Goal: Task Accomplishment & Management: Complete application form

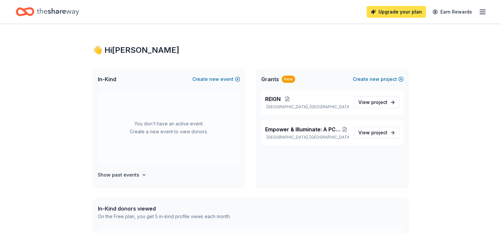
click at [389, 14] on link "Upgrade your plan" at bounding box center [396, 12] width 59 height 12
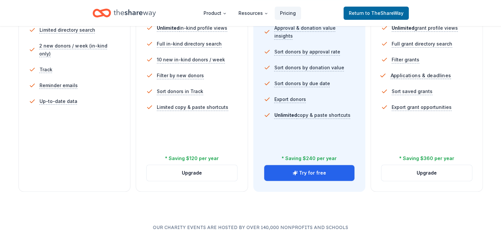
scroll to position [66, 0]
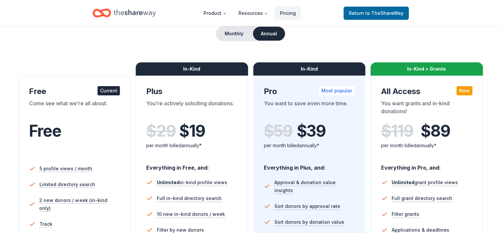
click at [431, 139] on span "$ 89" at bounding box center [435, 131] width 29 height 18
click at [415, 72] on div "In-Kind + Grants" at bounding box center [427, 68] width 112 height 13
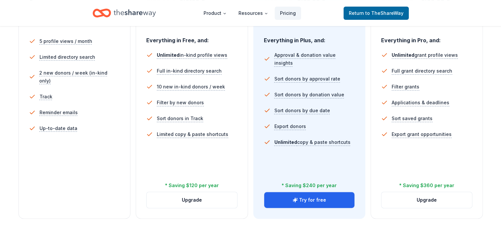
scroll to position [165, 0]
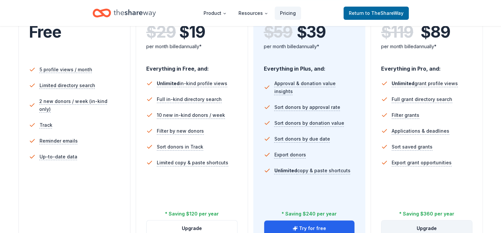
click at [420, 220] on button "Upgrade" at bounding box center [426, 228] width 91 height 16
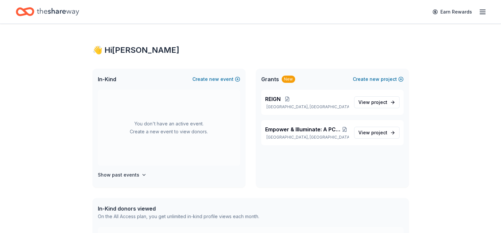
click at [479, 12] on icon "button" at bounding box center [483, 12] width 8 height 8
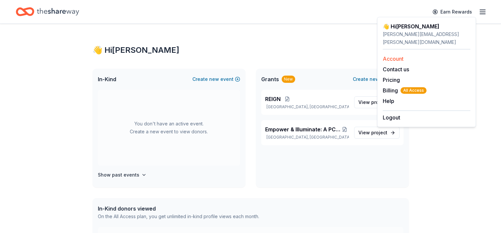
click at [394, 55] on link "Account" at bounding box center [393, 58] width 21 height 7
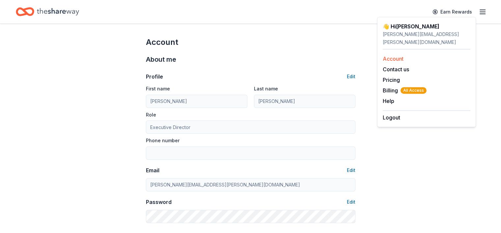
click at [394, 55] on link "Account" at bounding box center [393, 58] width 21 height 7
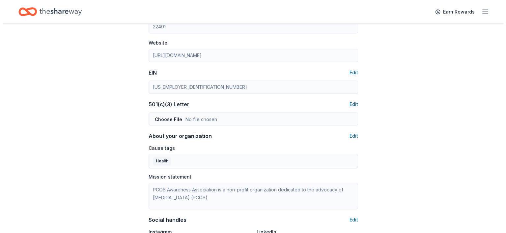
scroll to position [296, 0]
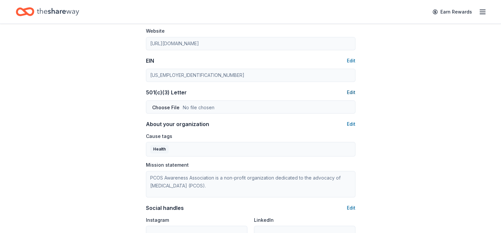
click at [350, 92] on button "Edit" at bounding box center [351, 92] width 9 height 8
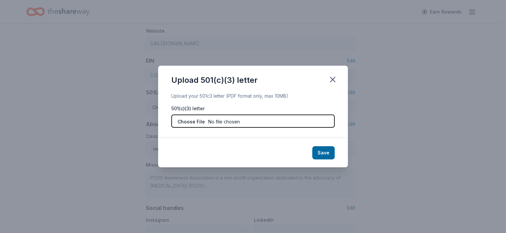
click at [202, 121] on input "file" at bounding box center [252, 120] width 163 height 13
type input "C:\fakepath\2020 PCOSAA 501c3 Approval.pdf"
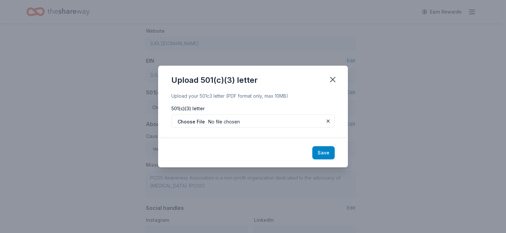
click at [326, 153] on button "Save" at bounding box center [323, 152] width 22 height 13
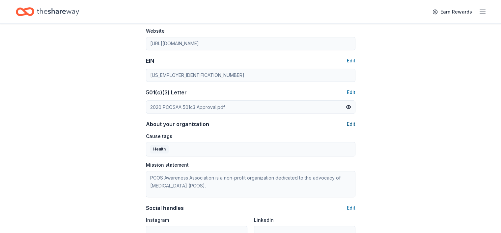
click at [352, 125] on button "Edit" at bounding box center [351, 124] width 9 height 8
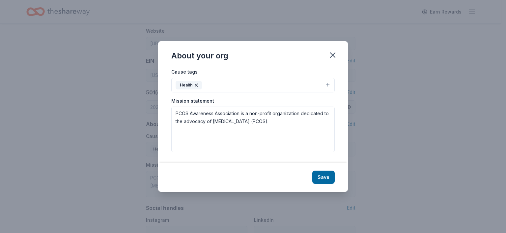
click at [327, 83] on button "Health" at bounding box center [252, 85] width 163 height 14
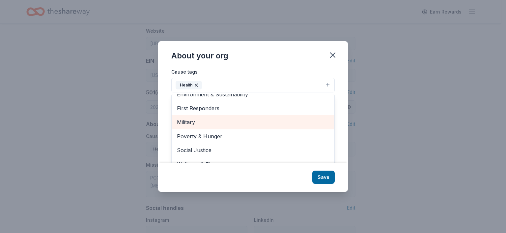
scroll to position [10, 0]
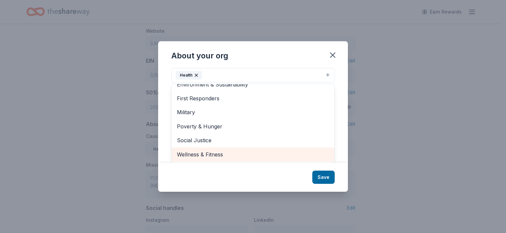
click at [223, 152] on span "Wellness & Fitness" at bounding box center [253, 154] width 152 height 9
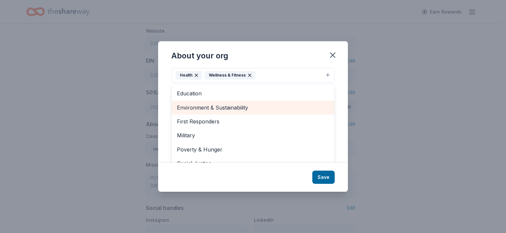
scroll to position [64, 0]
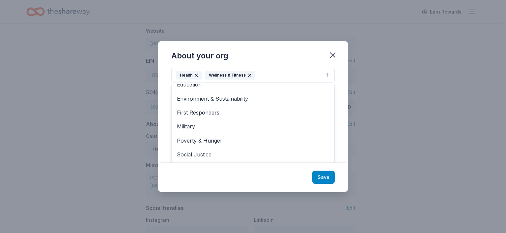
click at [324, 175] on div "About your org Cause tags Health Wellness & Fitness Animals Art & Culture Child…" at bounding box center [253, 116] width 190 height 150
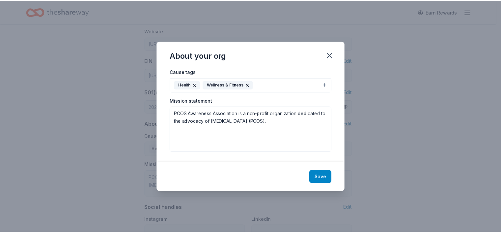
scroll to position [0, 0]
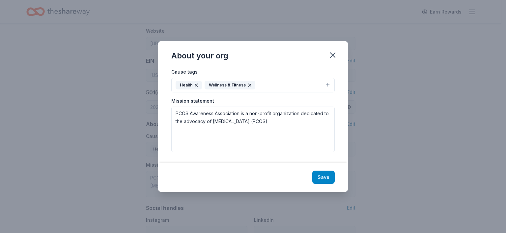
click at [324, 179] on button "Save" at bounding box center [323, 176] width 22 height 13
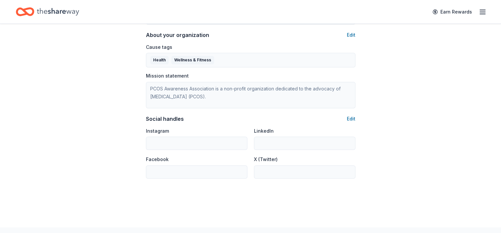
scroll to position [395, 0]
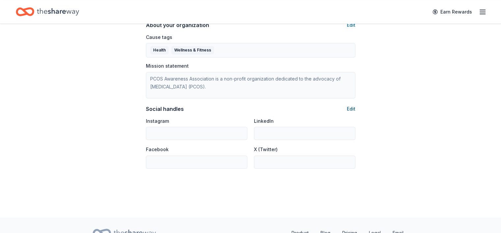
click at [350, 108] on button "Edit" at bounding box center [351, 109] width 9 height 8
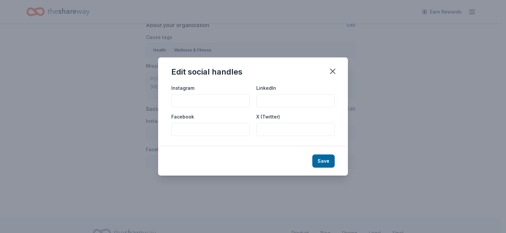
click at [227, 102] on input "Instagram" at bounding box center [210, 100] width 78 height 13
type input "pcosaa"
click at [227, 126] on input "Facebook" at bounding box center [210, 129] width 78 height 13
type input "pcosawarenessassociation"
click at [295, 101] on input "LinkedIn" at bounding box center [295, 100] width 78 height 13
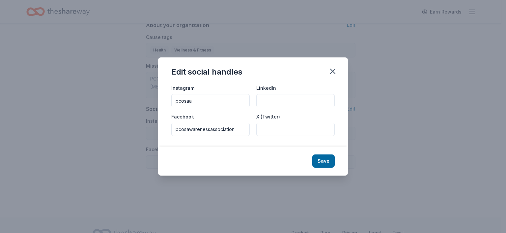
paste input "pcos-awareness-association/"
type input "pcos-awareness-association/"
click at [269, 128] on input "X (Twitter)" at bounding box center [295, 129] width 78 height 13
type input "pcosaa"
click at [324, 164] on button "Save" at bounding box center [323, 160] width 22 height 13
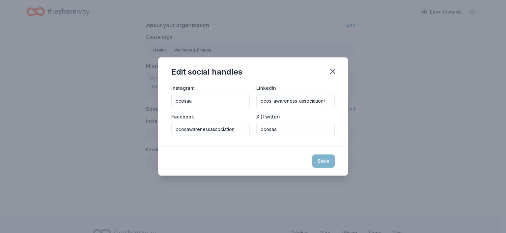
type input "pcosaa"
type input "pcos-awareness-association/"
type input "pcosawarenessassociation"
type input "pcosaa"
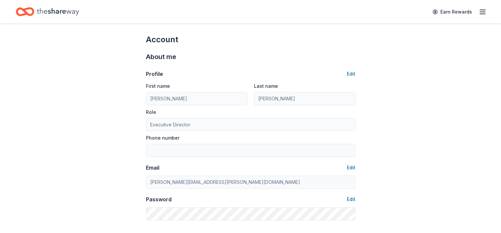
scroll to position [0, 0]
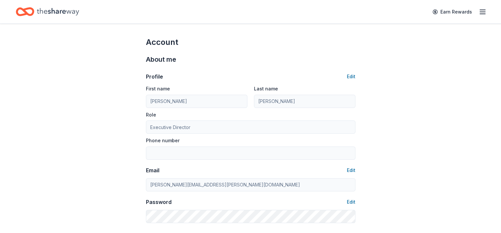
click at [480, 14] on line "button" at bounding box center [482, 14] width 5 height 0
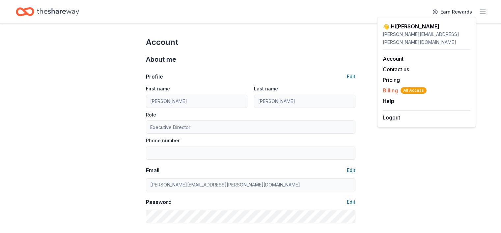
click at [389, 86] on span "Billing All Access" at bounding box center [405, 90] width 44 height 8
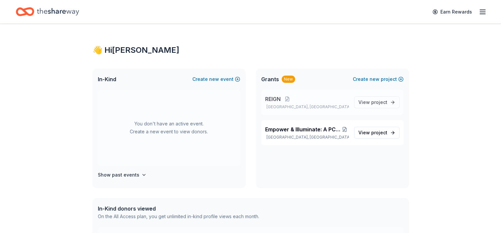
click at [281, 100] on span "REIGN" at bounding box center [272, 99] width 15 height 8
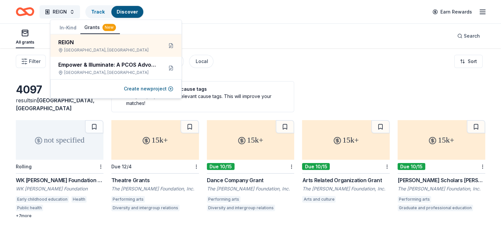
click at [288, 61] on div "Filter Eligibility Type of support CyberGrants Local Sort" at bounding box center [250, 61] width 501 height 26
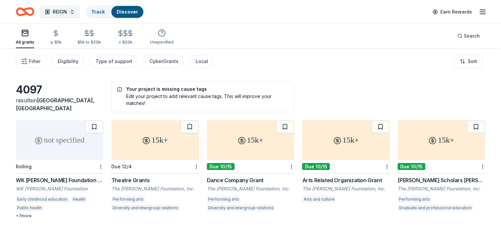
click at [34, 13] on icon "Home" at bounding box center [25, 11] width 18 height 15
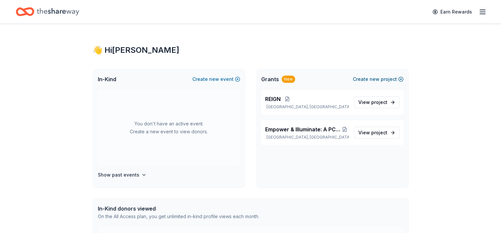
click at [373, 79] on span "new" at bounding box center [375, 79] width 10 height 8
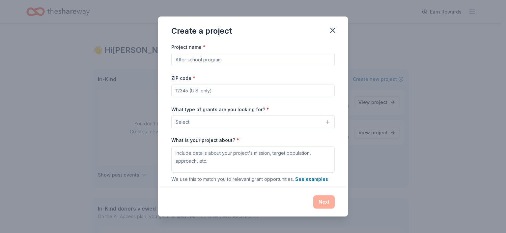
click at [237, 64] on input "Project name *" at bounding box center [252, 59] width 163 height 13
type input "2027 PCOS CON"
click at [243, 121] on button "Select" at bounding box center [252, 122] width 163 height 14
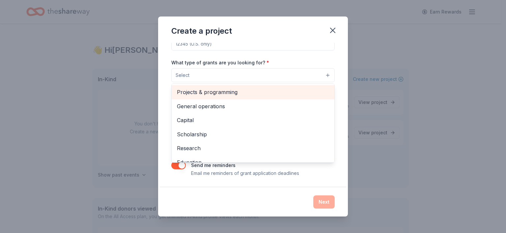
click at [222, 90] on span "Projects & programming" at bounding box center [253, 92] width 152 height 9
click at [219, 94] on span "General operations" at bounding box center [253, 92] width 152 height 9
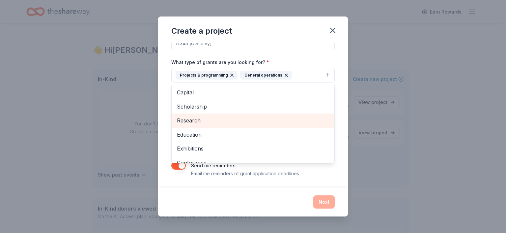
click at [216, 121] on span "Research" at bounding box center [253, 120] width 152 height 9
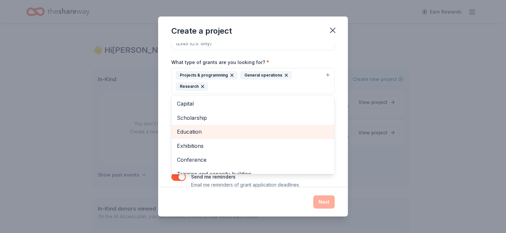
click at [216, 132] on span "Education" at bounding box center [253, 131] width 152 height 9
click at [217, 133] on span "Exhibitions" at bounding box center [253, 131] width 152 height 9
click at [217, 134] on span "Conference" at bounding box center [253, 131] width 152 height 9
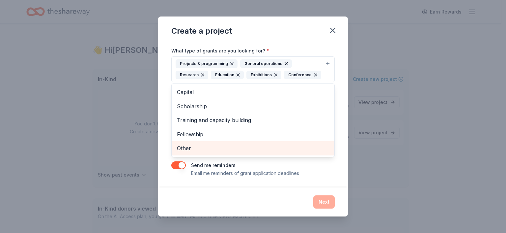
scroll to position [70, 0]
click at [337, 113] on div "Project name * 2027 PCOS CON ZIP code * What type of grants are you looking for…" at bounding box center [253, 115] width 190 height 145
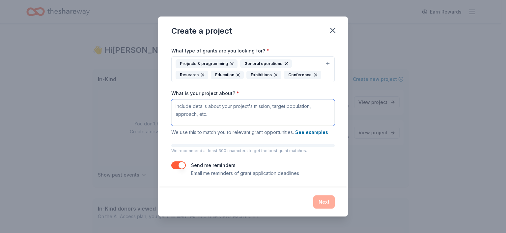
click at [241, 112] on textarea "What is your project about? *" at bounding box center [252, 112] width 163 height 26
paste textarea "PCOS CON is the premier annual conference dedicated to individuals living with …"
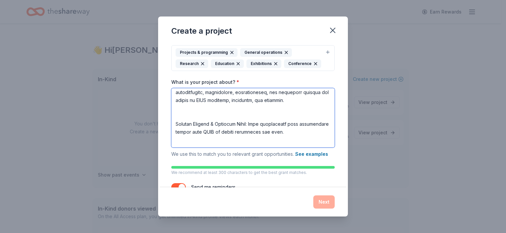
scroll to position [33, 0]
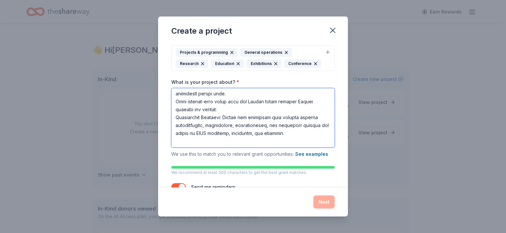
click at [176, 128] on textarea "What is your project about? *" at bounding box center [252, 117] width 163 height 59
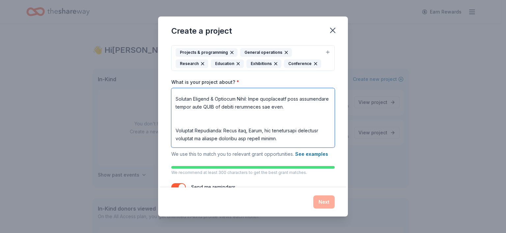
scroll to position [66, 0]
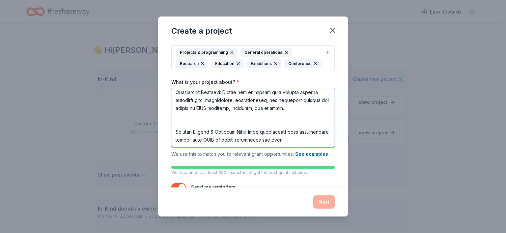
click at [190, 130] on textarea "What is your project about? *" at bounding box center [252, 117] width 163 height 59
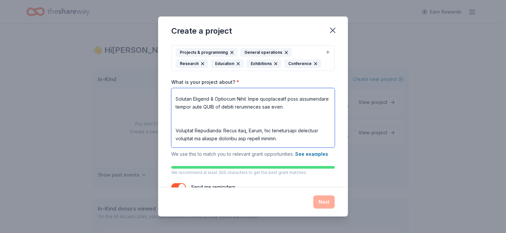
click at [184, 131] on textarea "What is your project about? *" at bounding box center [252, 117] width 163 height 59
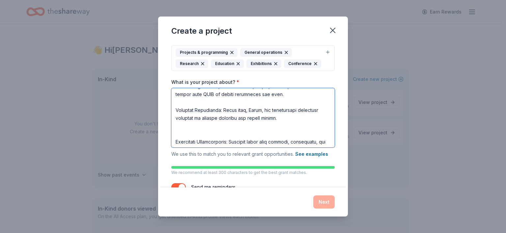
scroll to position [124, 0]
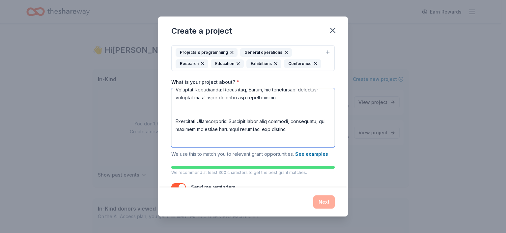
click at [185, 123] on textarea "What is your project about? *" at bounding box center [252, 117] width 163 height 59
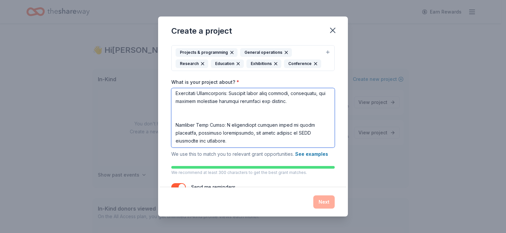
click at [182, 125] on textarea "What is your project about? *" at bounding box center [252, 117] width 163 height 59
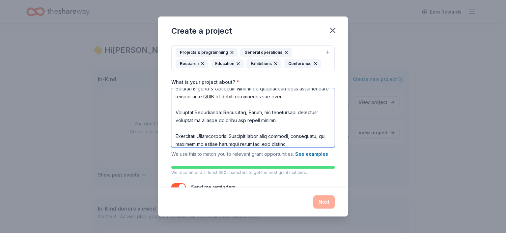
scroll to position [136, 0]
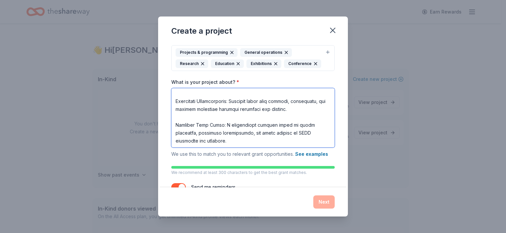
click at [242, 147] on textarea "What is your project about? *" at bounding box center [252, 117] width 163 height 59
paste textarea "Target Audience: 500+ attendees per city (1,500+ total across all three locatio…"
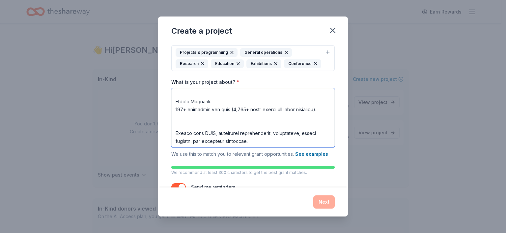
scroll to position [202, 0]
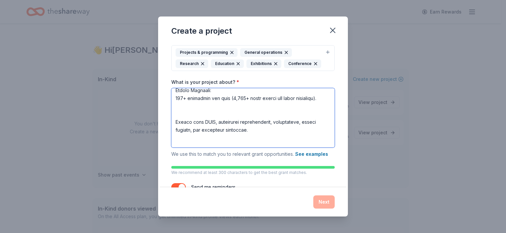
click at [177, 122] on textarea "What is your project about? *" at bounding box center [252, 117] width 163 height 59
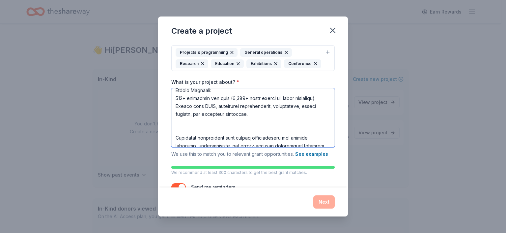
click at [181, 139] on textarea "What is your project about? *" at bounding box center [252, 117] width 163 height 59
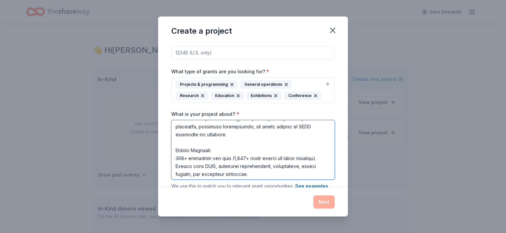
scroll to position [103, 0]
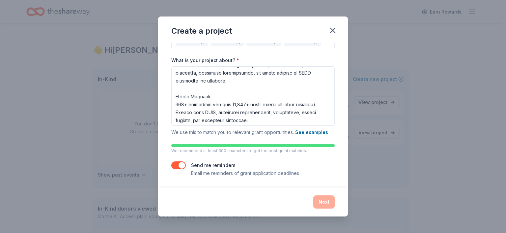
click at [319, 168] on div "Send me reminders Email me reminders of grant application deadlines" at bounding box center [252, 169] width 163 height 16
click at [327, 200] on div "Next" at bounding box center [252, 201] width 163 height 13
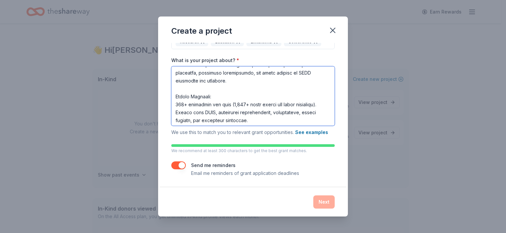
scroll to position [207, 0]
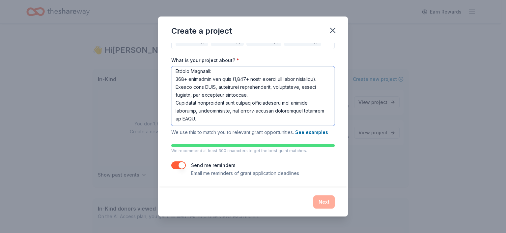
click at [272, 117] on textarea "What is your project about? *" at bounding box center [252, 95] width 163 height 59
type textarea "PCOS CON is the premier annual conference dedicated to individuals living with …"
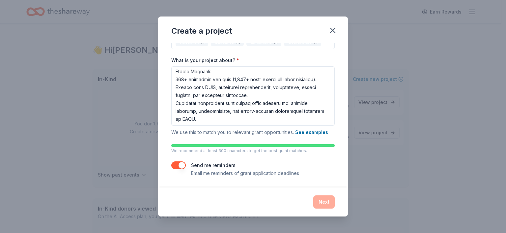
type button "on"
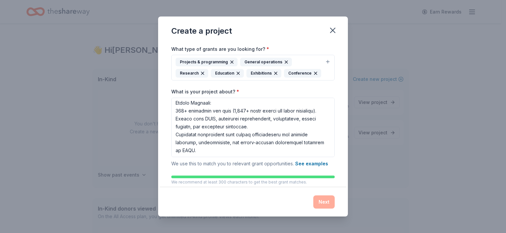
scroll to position [0, 0]
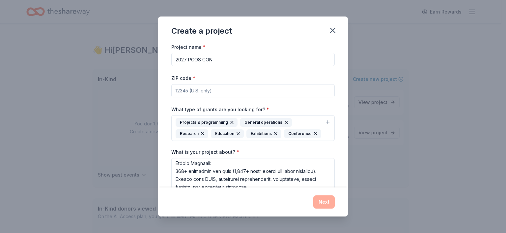
click at [225, 93] on input "ZIP code *" at bounding box center [252, 90] width 163 height 13
click at [239, 90] on input "ZIP code *" at bounding box center [252, 90] width 163 height 13
type input "20001"
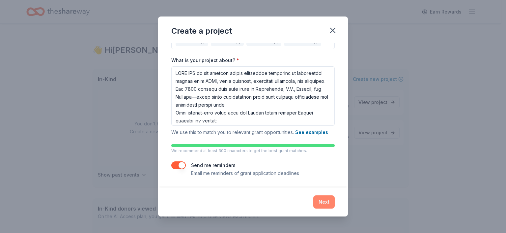
click at [328, 202] on button "Next" at bounding box center [323, 201] width 21 height 13
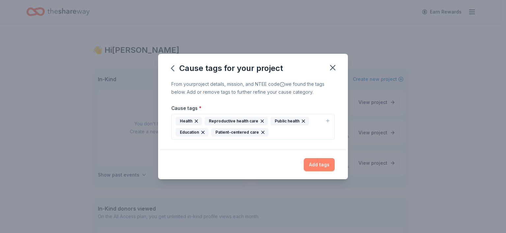
click at [320, 167] on button "Add tags" at bounding box center [319, 164] width 31 height 13
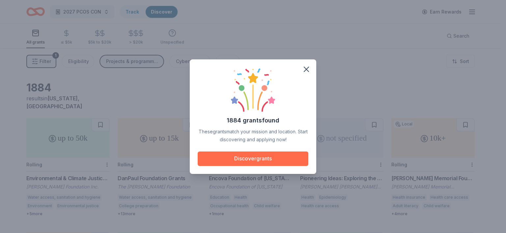
click at [250, 158] on button "Discover grants" at bounding box center [253, 158] width 111 height 14
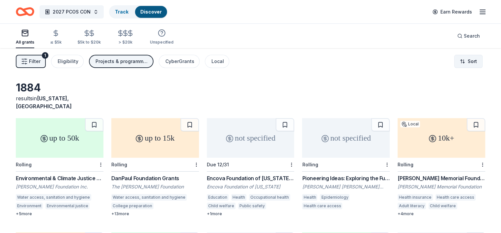
click at [456, 60] on html "2027 PCOS CON Track Discover Earn Rewards All grants ≤ $5k $5k to $20k > $20k U…" at bounding box center [250, 116] width 501 height 233
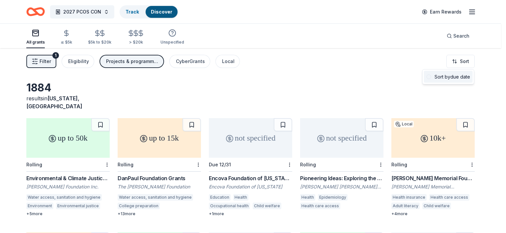
click at [449, 76] on div "Sort by due date" at bounding box center [448, 77] width 49 height 12
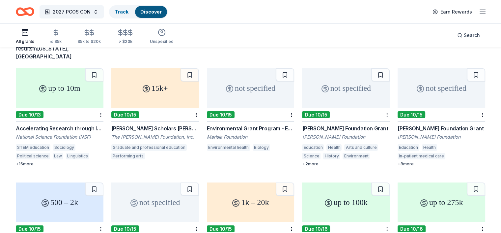
scroll to position [66, 0]
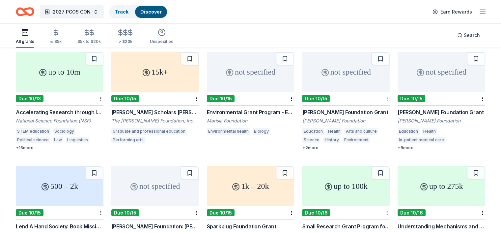
click at [82, 76] on div "up to 10m" at bounding box center [60, 72] width 88 height 40
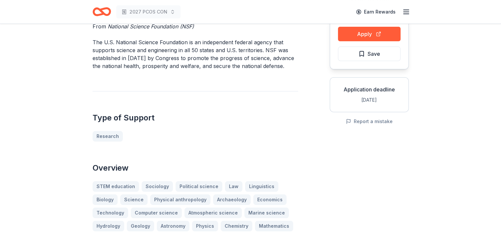
scroll to position [66, 0]
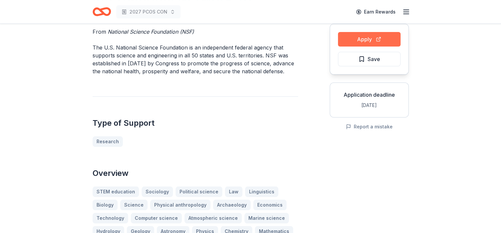
click at [376, 40] on button "Apply" at bounding box center [369, 39] width 63 height 14
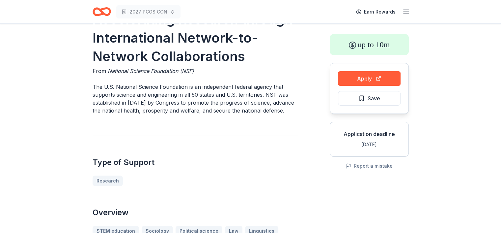
scroll to position [0, 0]
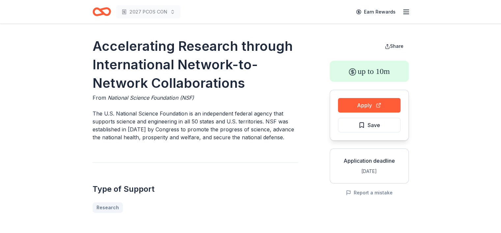
click at [109, 99] on span "National Science Foundation (NSF)" at bounding box center [151, 97] width 86 height 7
drag, startPoint x: 93, startPoint y: 48, endPoint x: 182, endPoint y: 51, distance: 88.7
click at [179, 51] on h1 "Accelerating Research through International Network-to-Network Collaborations" at bounding box center [196, 64] width 206 height 55
drag, startPoint x: 97, startPoint y: 113, endPoint x: 177, endPoint y: 113, distance: 79.7
click at [177, 113] on p "The U.S. National Science Foundation is an independent federal agency that supp…" at bounding box center [196, 125] width 206 height 32
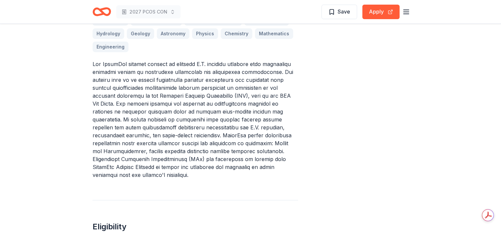
scroll to position [264, 0]
drag, startPoint x: 180, startPoint y: 83, endPoint x: 262, endPoint y: 87, distance: 82.5
click at [262, 87] on p at bounding box center [196, 119] width 206 height 119
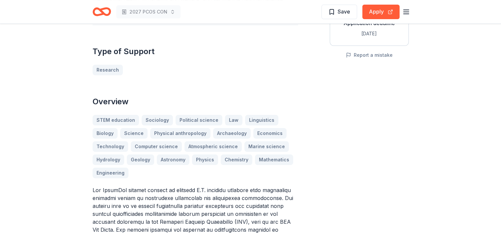
scroll to position [132, 0]
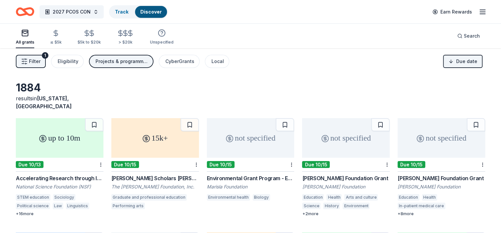
click at [41, 59] on span "Filter" at bounding box center [35, 61] width 12 height 8
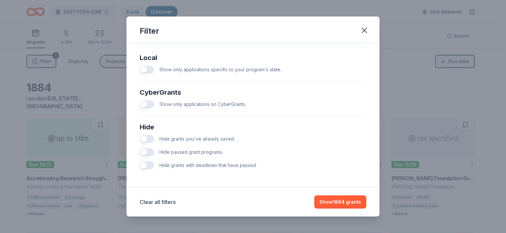
scroll to position [377, 0]
click at [147, 165] on button "button" at bounding box center [147, 165] width 14 height 8
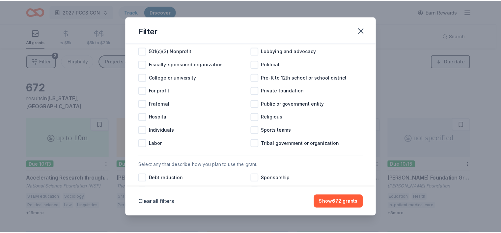
scroll to position [80, 0]
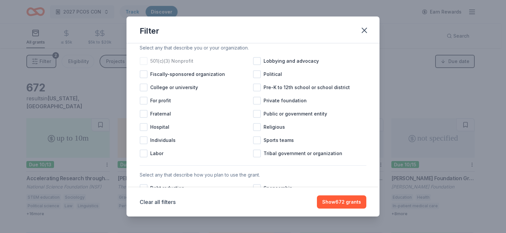
click at [144, 65] on div at bounding box center [144, 61] width 8 height 8
click at [256, 104] on div at bounding box center [257, 101] width 8 height 8
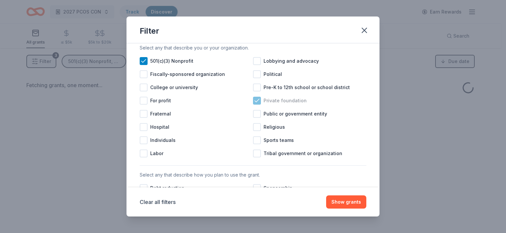
click at [255, 102] on icon at bounding box center [257, 100] width 4 height 3
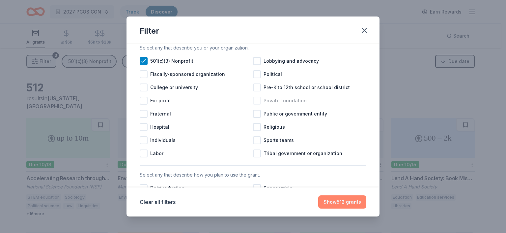
click at [333, 202] on button "Show 512 grants" at bounding box center [342, 201] width 48 height 13
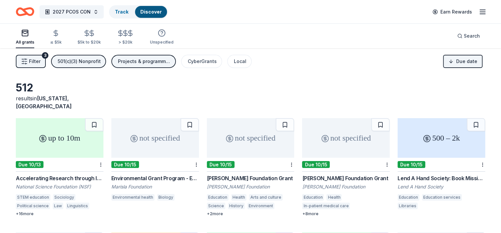
click at [30, 12] on icon "Home" at bounding box center [25, 11] width 18 height 15
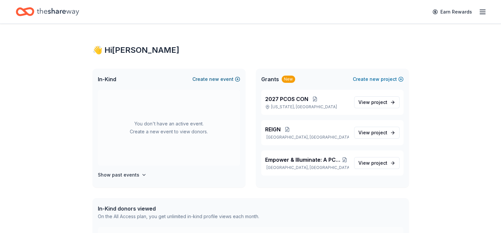
click at [213, 80] on span "new" at bounding box center [214, 79] width 10 height 8
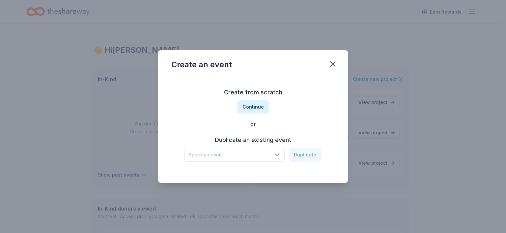
click at [276, 151] on icon "button" at bounding box center [277, 154] width 7 height 7
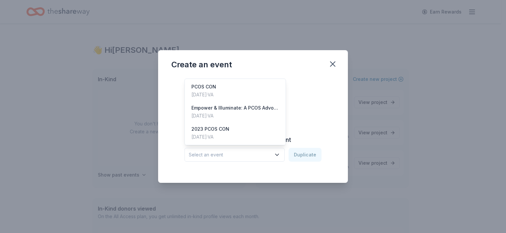
click at [305, 93] on div "Create from scratch Continue or Duplicate an existing event Select an event Dup…" at bounding box center [252, 124] width 163 height 96
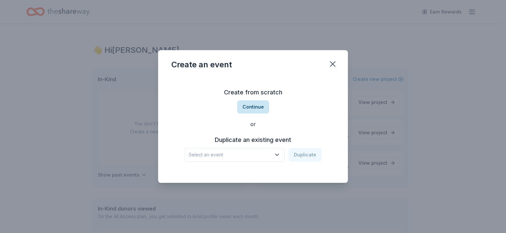
click at [257, 106] on button "Continue" at bounding box center [253, 106] width 32 height 13
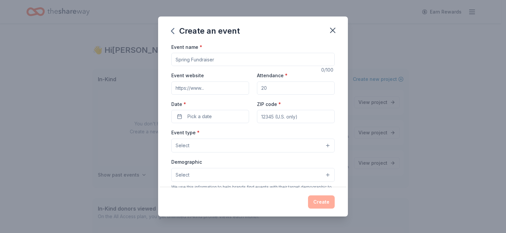
click at [207, 57] on input "Event name *" at bounding box center [252, 59] width 163 height 13
click at [224, 58] on input "Event name *" at bounding box center [252, 59] width 163 height 13
type input "2027 PCOS CON"
click at [274, 89] on input "Attendance *" at bounding box center [296, 87] width 78 height 13
type input "1000"
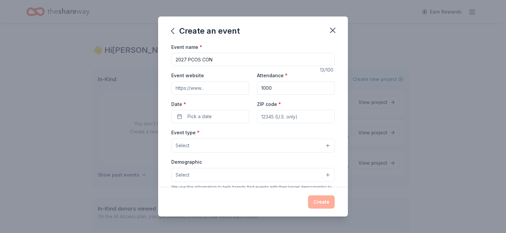
click at [218, 61] on input "2027 PCOS CON" at bounding box center [252, 59] width 163 height 13
type input "2027 PCOS CON - [GEOGRAPHIC_DATA]"
click at [274, 118] on input "ZIP code *" at bounding box center [296, 116] width 78 height 13
type input "98058"
click at [340, 110] on div "Event name * 2027 PCOS CON - [GEOGRAPHIC_DATA] 23 /100 Event website Attendance…" at bounding box center [253, 115] width 190 height 145
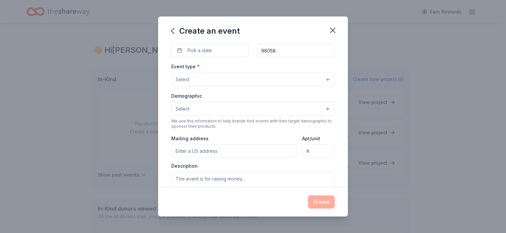
scroll to position [99, 0]
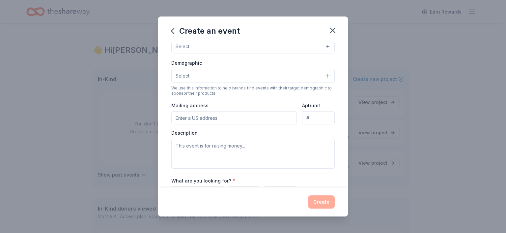
click at [321, 77] on button "Select" at bounding box center [252, 76] width 163 height 14
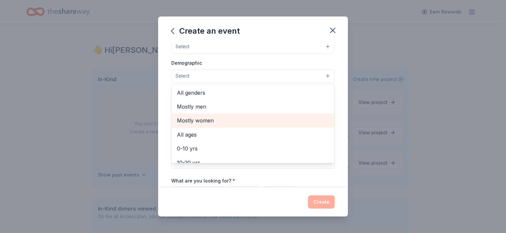
click at [196, 119] on span "Mostly women" at bounding box center [253, 120] width 152 height 9
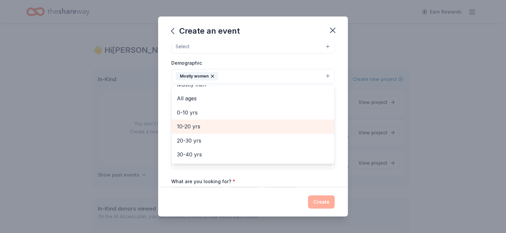
scroll to position [33, 0]
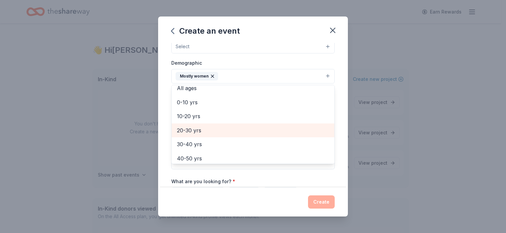
click at [206, 130] on span "20-30 yrs" at bounding box center [253, 130] width 152 height 9
click at [202, 131] on span "30-40 yrs" at bounding box center [253, 130] width 152 height 9
click at [203, 131] on span "40-50 yrs" at bounding box center [253, 130] width 152 height 9
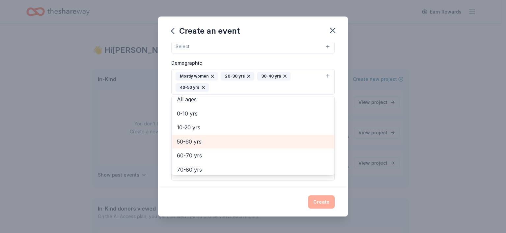
click at [207, 142] on span "50-60 yrs" at bounding box center [253, 141] width 152 height 9
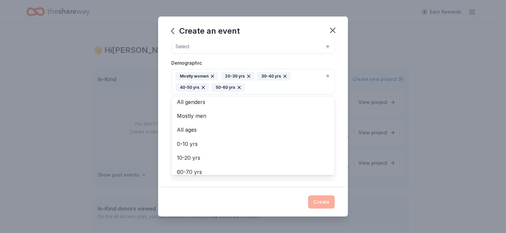
scroll to position [0, 0]
click at [335, 93] on div "Event name * 2027 PCOS CON - [GEOGRAPHIC_DATA] 23 /100 Event website Attendance…" at bounding box center [253, 115] width 190 height 145
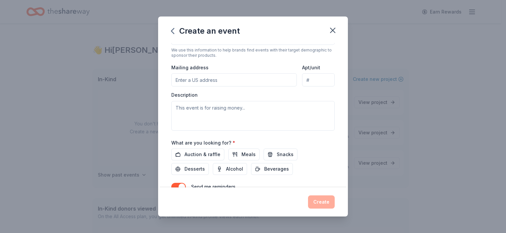
scroll to position [165, 0]
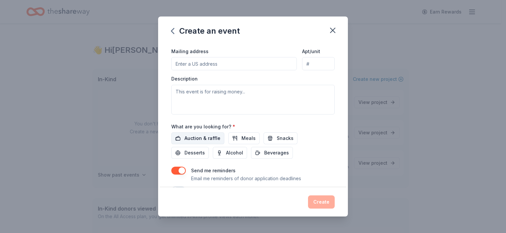
click at [189, 139] on span "Auction & raffle" at bounding box center [202, 138] width 36 height 8
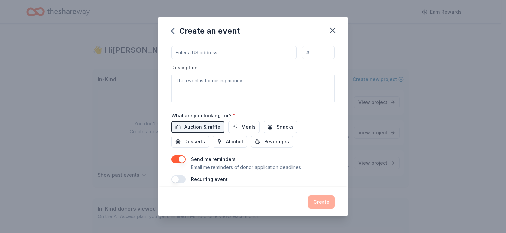
scroll to position [182, 0]
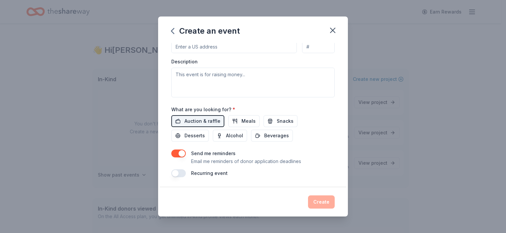
click at [177, 154] on button "button" at bounding box center [178, 153] width 14 height 8
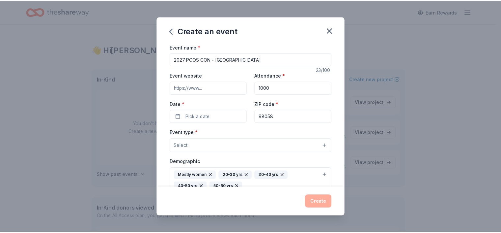
scroll to position [0, 0]
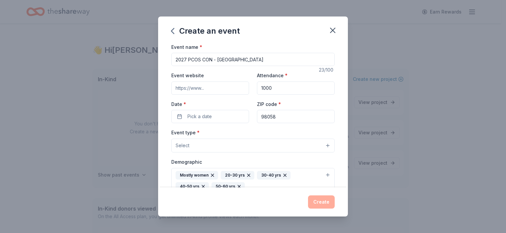
drag, startPoint x: 335, startPoint y: 29, endPoint x: 279, endPoint y: 29, distance: 56.0
click at [335, 29] on icon "button" at bounding box center [332, 30] width 9 height 9
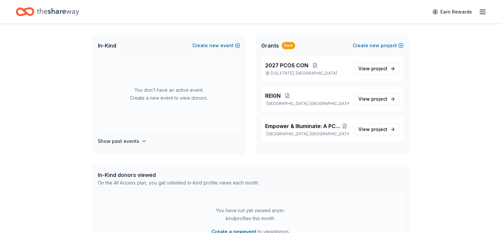
scroll to position [27, 0]
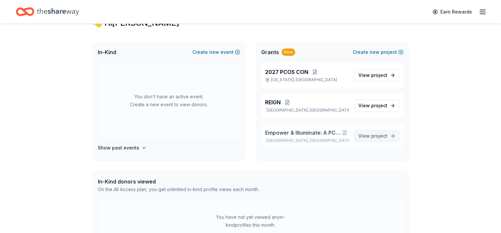
click at [370, 136] on span "View project" at bounding box center [372, 136] width 29 height 8
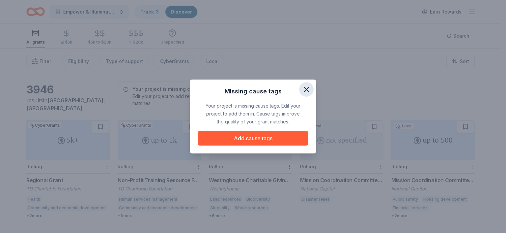
click at [305, 89] on icon "button" at bounding box center [306, 89] width 5 height 5
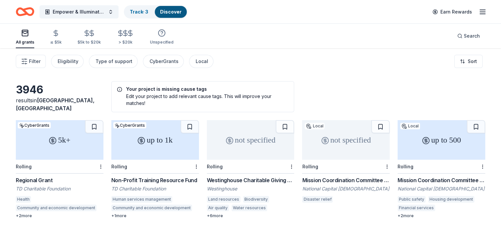
click at [179, 11] on link "Discover" at bounding box center [170, 12] width 21 height 6
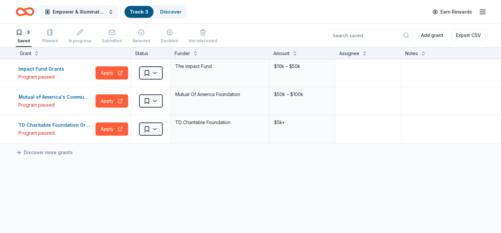
click at [119, 12] on button "Empower & Illuminate: A PCOS Advocacy Event" at bounding box center [79, 11] width 79 height 13
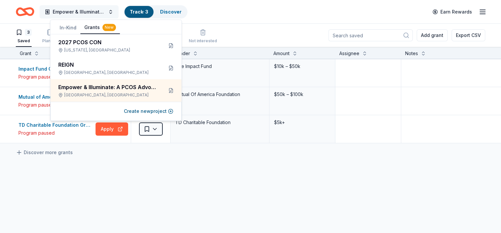
click at [118, 12] on button "Empower & Illuminate: A PCOS Advocacy Event" at bounding box center [79, 11] width 79 height 13
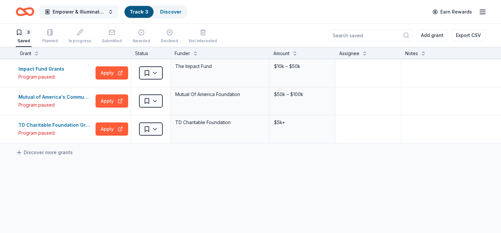
click at [103, 16] on button "Empower & Illuminate: A PCOS Advocacy Event" at bounding box center [79, 11] width 79 height 13
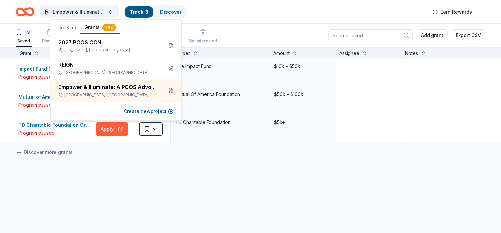
click at [232, 9] on div "Empower & Illuminate: A PCOS Advocacy Event Track · 3 Discover Earn Rewards" at bounding box center [250, 11] width 469 height 15
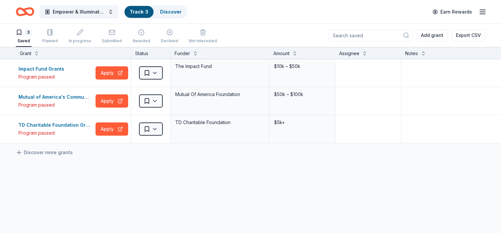
click at [476, 10] on div "Empower & Illuminate: A PCOS Advocacy Event Track · 3 Discover Earn Rewards" at bounding box center [250, 11] width 501 height 23
click at [479, 11] on icon "button" at bounding box center [483, 12] width 8 height 8
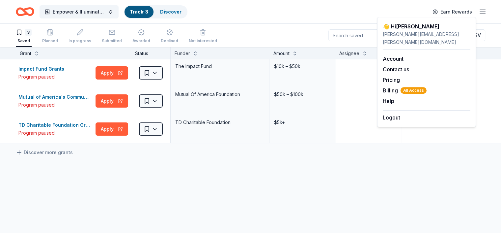
click at [224, 12] on div "Empower & Illuminate: A PCOS Advocacy Event Track · 3 Discover Earn Rewards" at bounding box center [250, 11] width 469 height 15
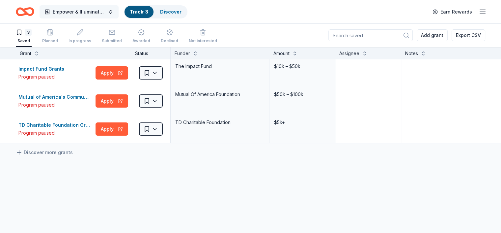
click at [100, 14] on span "Empower & Illuminate: A PCOS Advocacy Event" at bounding box center [79, 12] width 53 height 8
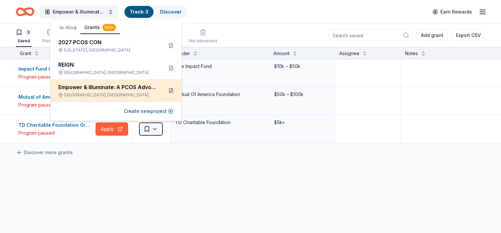
click at [171, 91] on button at bounding box center [171, 90] width 11 height 11
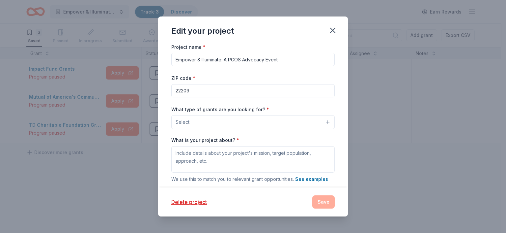
drag, startPoint x: 202, startPoint y: 201, endPoint x: 291, endPoint y: 25, distance: 197.7
click at [202, 201] on button "Delete project" at bounding box center [189, 202] width 36 height 8
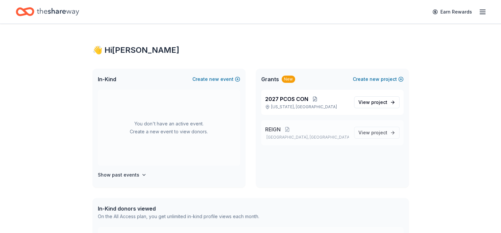
click at [323, 134] on p "[GEOGRAPHIC_DATA], [GEOGRAPHIC_DATA]" at bounding box center [307, 136] width 84 height 5
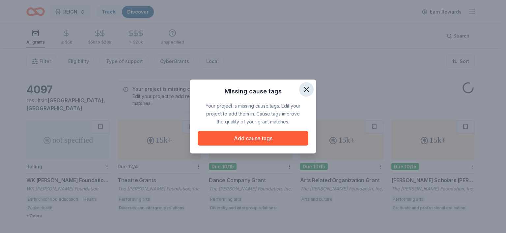
click at [304, 90] on icon "button" at bounding box center [306, 89] width 9 height 9
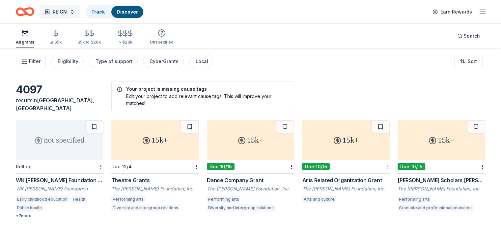
click at [80, 13] on button "REIGN" at bounding box center [60, 11] width 41 height 13
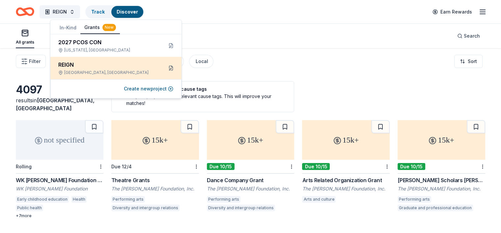
click at [173, 69] on button at bounding box center [171, 68] width 11 height 11
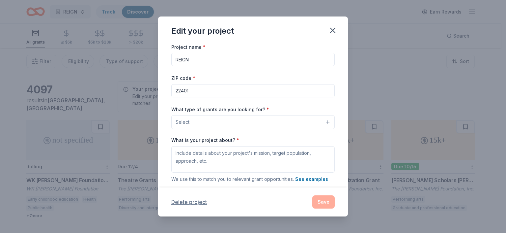
click at [190, 201] on button "Delete project" at bounding box center [189, 202] width 36 height 8
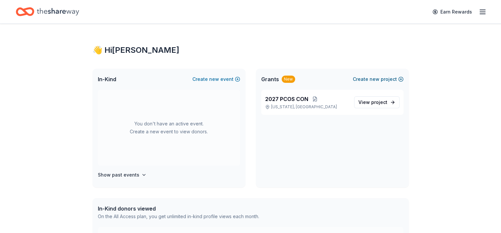
click at [384, 80] on button "Create new project" at bounding box center [378, 79] width 51 height 8
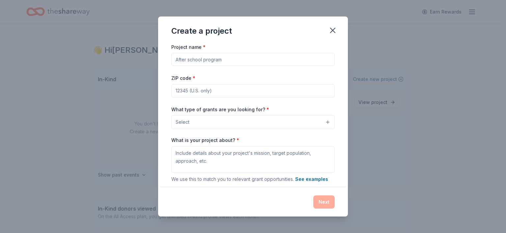
click at [194, 60] on input "Project name *" at bounding box center [252, 59] width 163 height 13
paste input "Medical Professional Search Widget Grant"
click at [277, 59] on input "Medical Professional Search Widget Grant" at bounding box center [252, 59] width 163 height 13
type input "Medical Professional Search Widget"
click at [211, 95] on input "ZIP code *" at bounding box center [252, 90] width 163 height 13
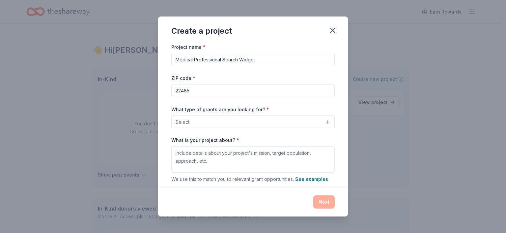
type input "22485"
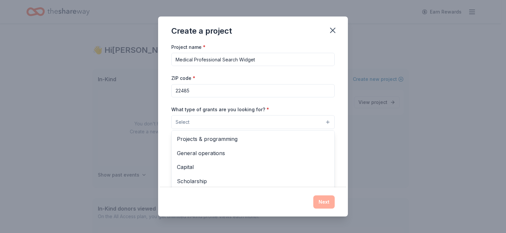
click at [207, 122] on button "Select" at bounding box center [252, 122] width 163 height 14
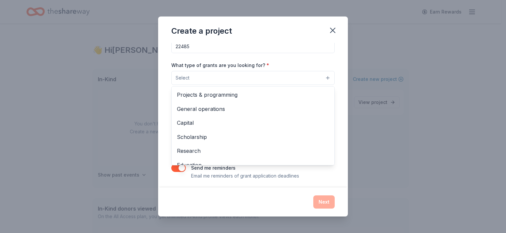
scroll to position [47, 0]
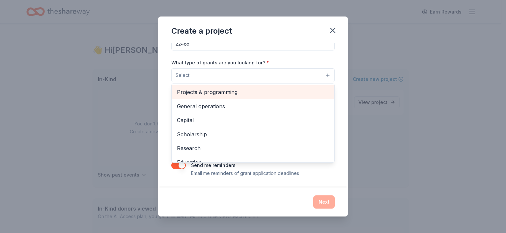
click at [203, 92] on span "Projects & programming" at bounding box center [253, 92] width 152 height 9
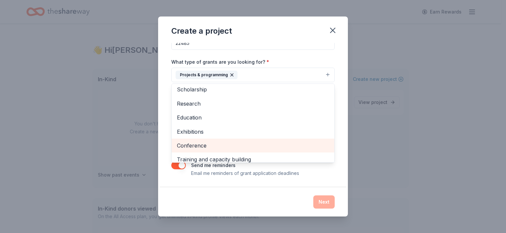
scroll to position [0, 0]
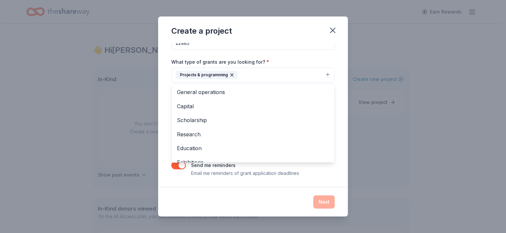
click at [332, 90] on div "Project name * Medical Professional Search Widget ZIP code * 22485 What type of…" at bounding box center [253, 115] width 190 height 145
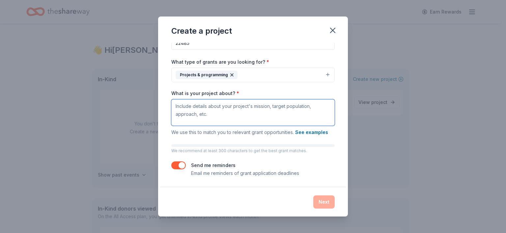
click at [191, 109] on textarea "What is your project about? *" at bounding box center [252, 112] width 163 height 26
paste textarea "[MEDICAL_DATA] (PCOS) affects an estimated 1 in 10 individuals assigned [DEMOGR…"
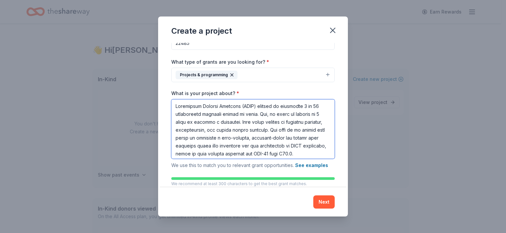
scroll to position [148, 0]
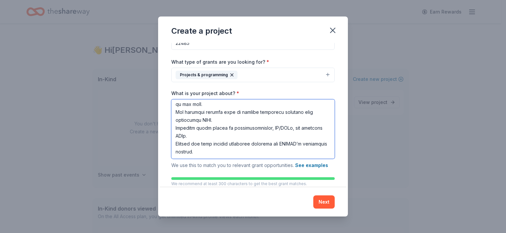
paste textarea "Target Population Individuals aged [DEMOGRAPHIC_DATA] experiencing PCOS symptom…"
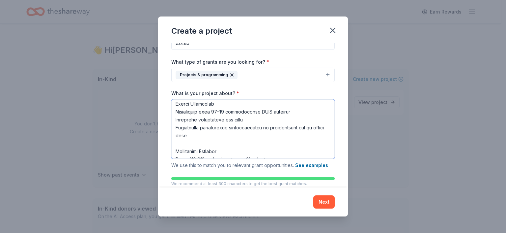
scroll to position [177, 0]
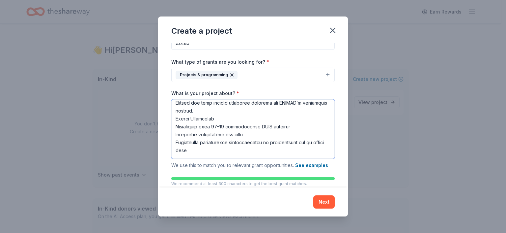
click at [175, 124] on textarea "What is your project about? *" at bounding box center [252, 128] width 163 height 59
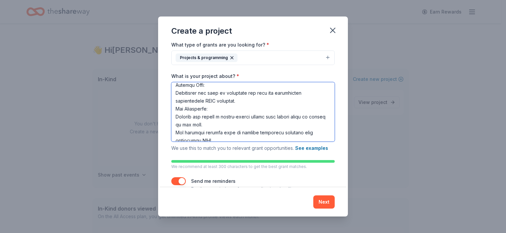
scroll to position [80, 0]
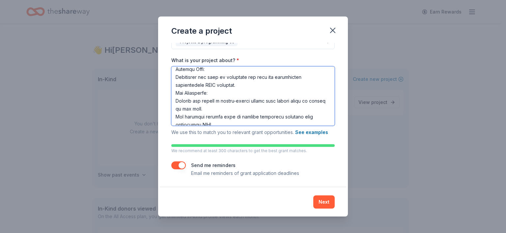
type textarea "[MEDICAL_DATA] (PCOS) affects an estimated 1 in 10 individuals assigned [DEMOGR…"
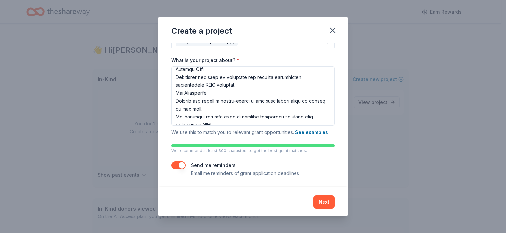
click at [178, 164] on button "button" at bounding box center [178, 165] width 14 height 8
click at [328, 201] on button "Next" at bounding box center [323, 201] width 21 height 13
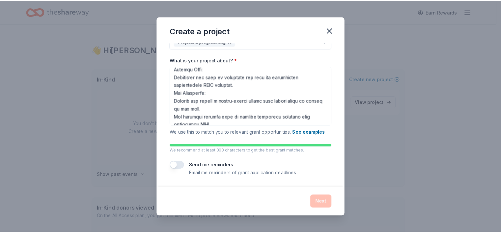
scroll to position [0, 0]
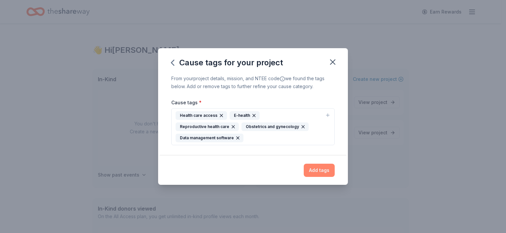
click at [318, 166] on button "Add tags" at bounding box center [319, 169] width 31 height 13
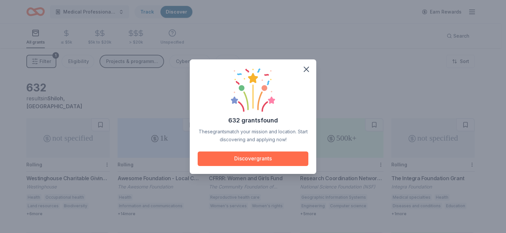
click at [270, 158] on button "Discover grants" at bounding box center [253, 158] width 111 height 14
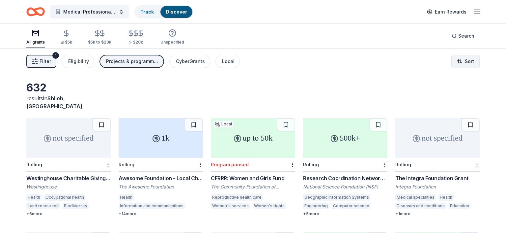
click at [461, 65] on html "Medical Professional Search Widget Track Discover Earn Rewards All grants ≤ $5k…" at bounding box center [253, 116] width 506 height 233
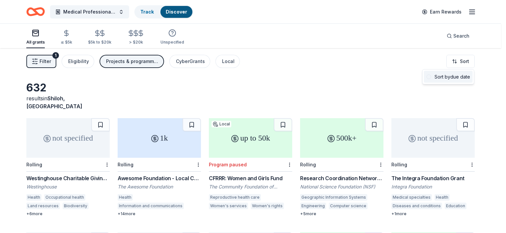
click at [460, 74] on div "Sort by due date" at bounding box center [448, 77] width 49 height 12
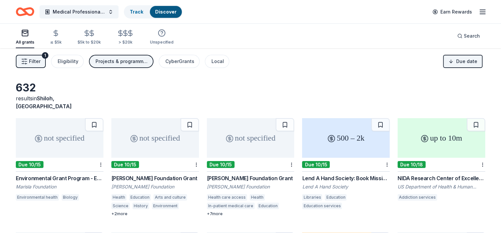
click at [28, 62] on icon "button" at bounding box center [24, 61] width 7 height 7
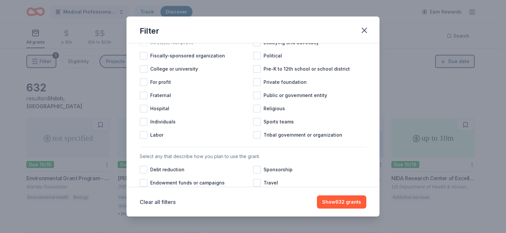
scroll to position [66, 0]
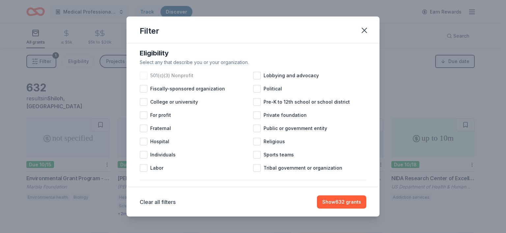
click at [142, 79] on div at bounding box center [144, 75] width 8 height 8
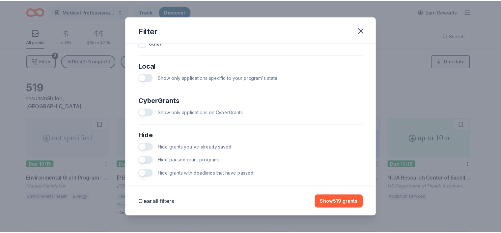
scroll to position [377, 0]
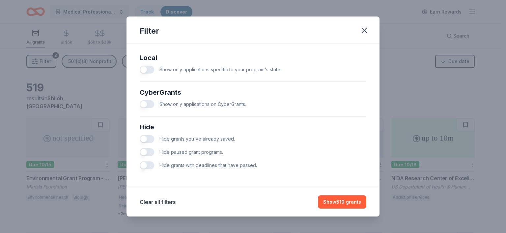
click at [153, 165] on button "button" at bounding box center [147, 165] width 14 height 8
click at [342, 204] on button "Show 257 grants" at bounding box center [341, 201] width 49 height 13
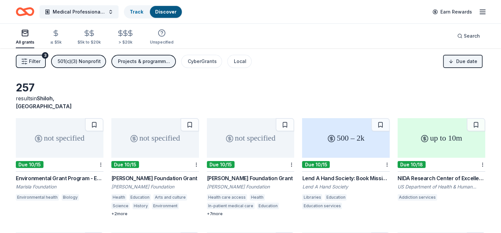
click at [34, 11] on icon "Home" at bounding box center [25, 11] width 18 height 15
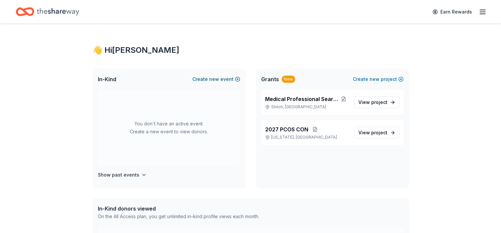
click at [222, 77] on button "Create new event" at bounding box center [216, 79] width 48 height 8
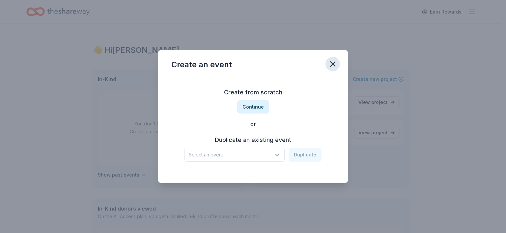
click at [334, 63] on icon "button" at bounding box center [332, 63] width 9 height 9
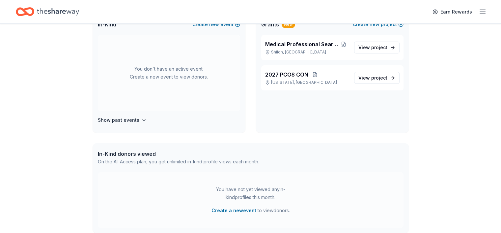
scroll to position [66, 0]
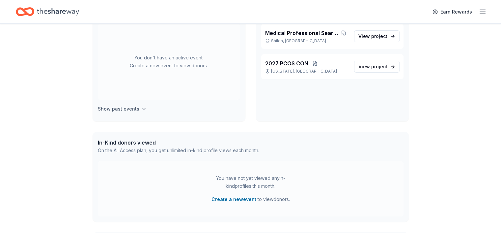
click at [127, 107] on h4 "Show past events" at bounding box center [119, 109] width 42 height 8
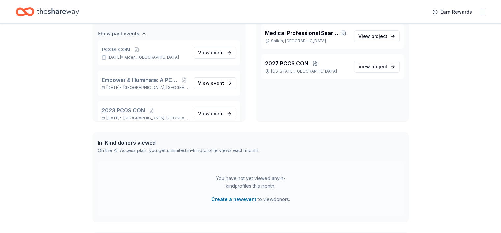
scroll to position [76, 0]
click at [57, 116] on div "👋 Hi [PERSON_NAME] In-Kind Create new event You don't have an active event. Cre…" at bounding box center [250, 134] width 501 height 353
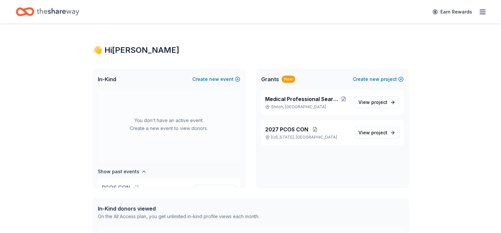
scroll to position [0, 0]
